Goal: Check status: Check status

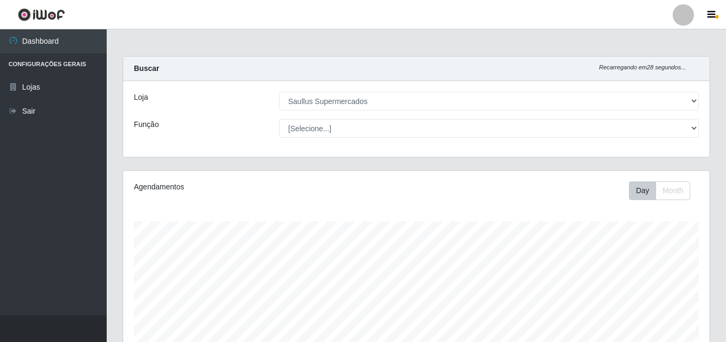
select select "423"
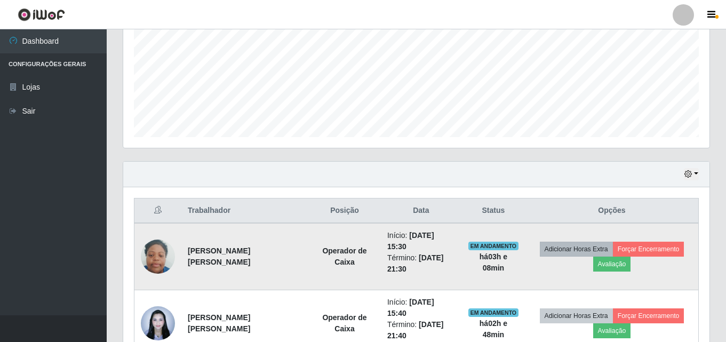
scroll to position [287, 0]
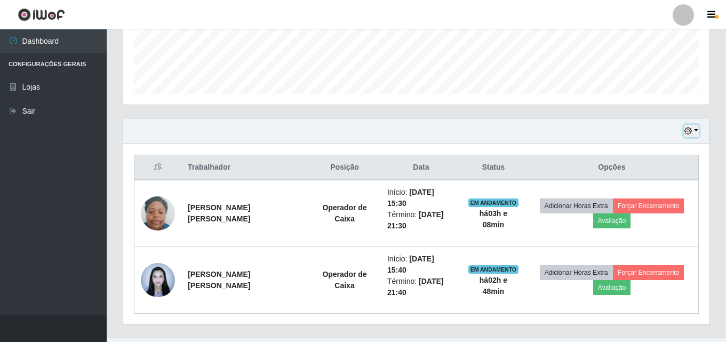
click at [693, 132] on button "button" at bounding box center [691, 131] width 15 height 12
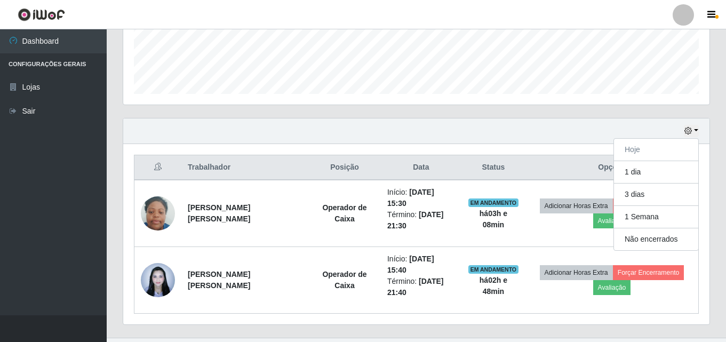
click at [612, 122] on div "Hoje 1 dia 3 dias 1 Semana Não encerrados" at bounding box center [416, 131] width 586 height 26
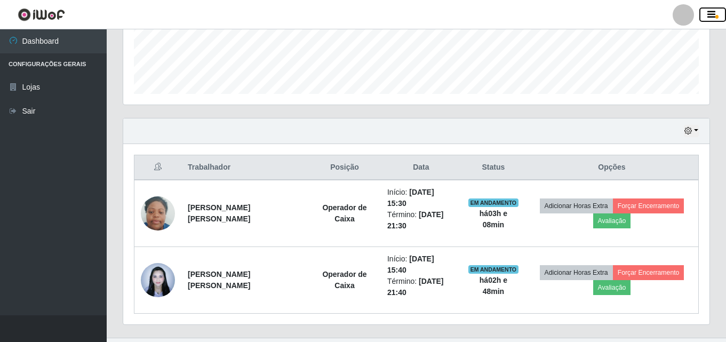
click at [707, 12] on icon "button" at bounding box center [711, 15] width 8 height 10
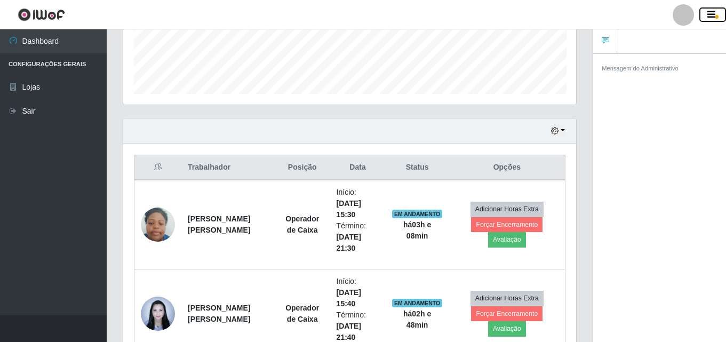
scroll to position [221, 453]
click at [707, 13] on icon "button" at bounding box center [711, 15] width 8 height 10
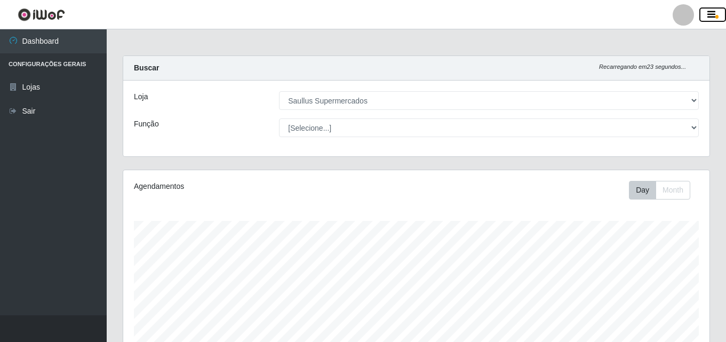
scroll to position [0, 0]
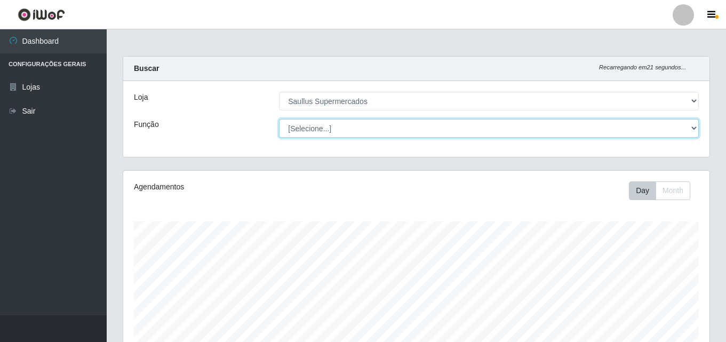
click at [361, 128] on select "[Selecione...] ASG ASG + ASG ++ Balconista de Açougue Balconista de Açougue + B…" at bounding box center [489, 128] width 420 height 19
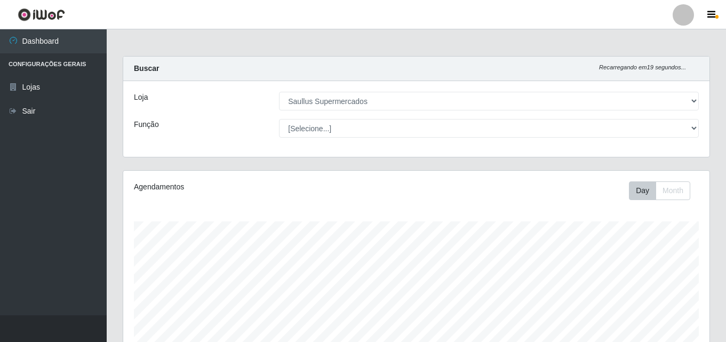
click at [243, 157] on div "Buscar Recarregando em 19 segundos... [PERSON_NAME] [Selecione...] Saullus Supe…" at bounding box center [416, 106] width 587 height 101
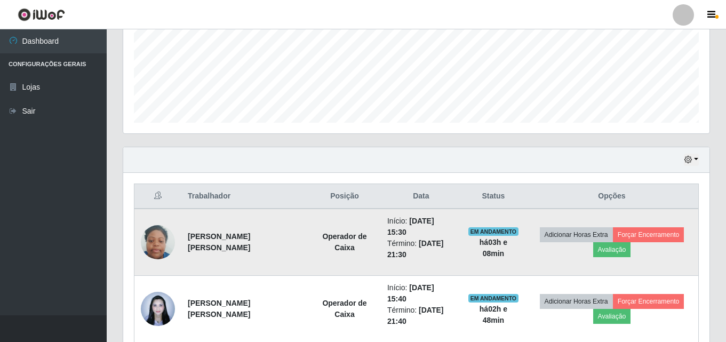
scroll to position [287, 0]
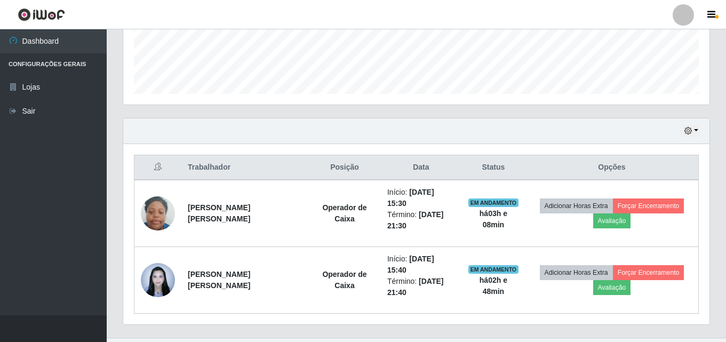
click at [699, 127] on div "Hoje 1 dia 3 dias 1 Semana Não encerrados" at bounding box center [416, 131] width 586 height 26
click at [693, 131] on button "button" at bounding box center [691, 131] width 15 height 12
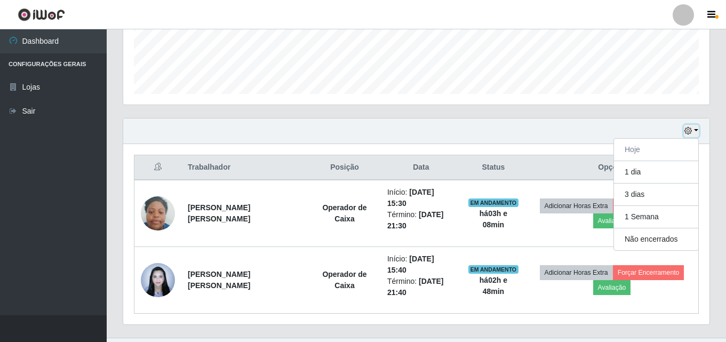
click at [693, 131] on button "button" at bounding box center [691, 131] width 15 height 12
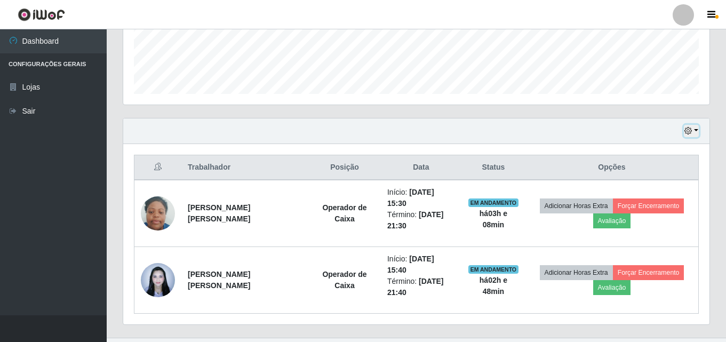
click at [693, 131] on button "button" at bounding box center [691, 131] width 15 height 12
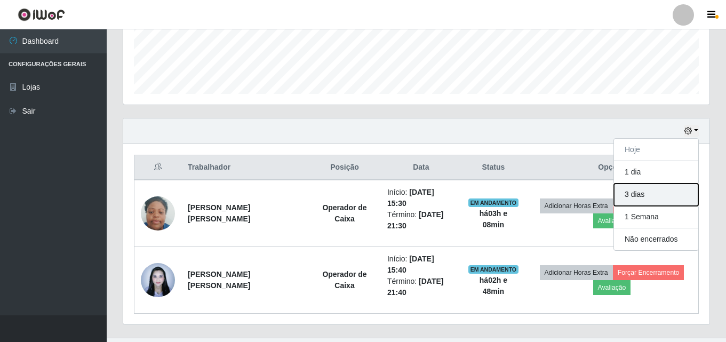
click at [661, 190] on button "3 dias" at bounding box center [656, 194] width 84 height 22
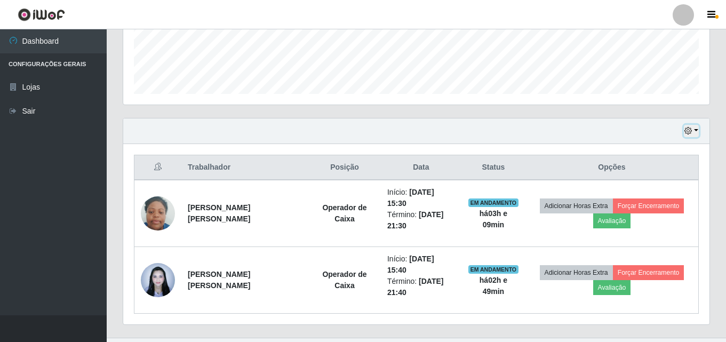
click at [689, 126] on button "button" at bounding box center [691, 131] width 15 height 12
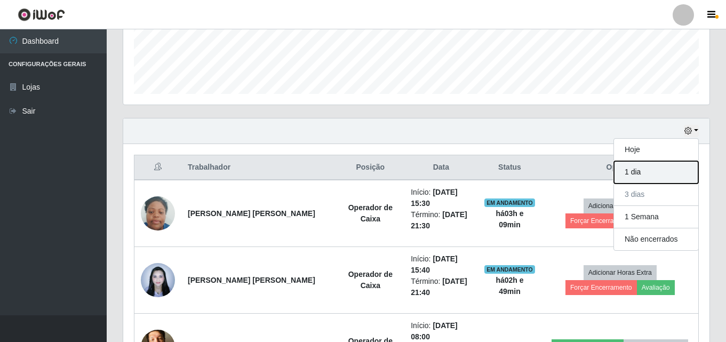
click at [637, 180] on button "1 dia" at bounding box center [656, 172] width 84 height 22
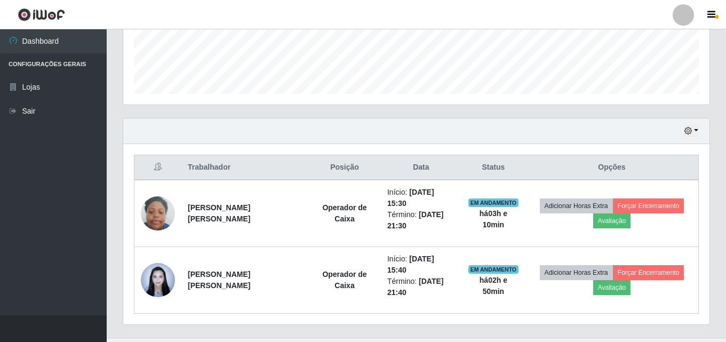
scroll to position [398, 0]
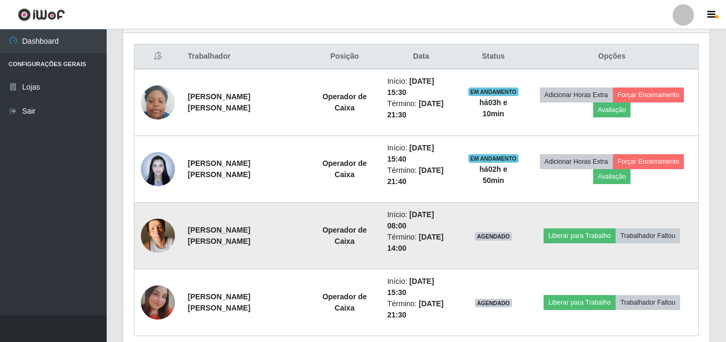
click at [415, 210] on time "[DATE] 08:00" at bounding box center [410, 220] width 47 height 20
